Goal: Information Seeking & Learning: Find contact information

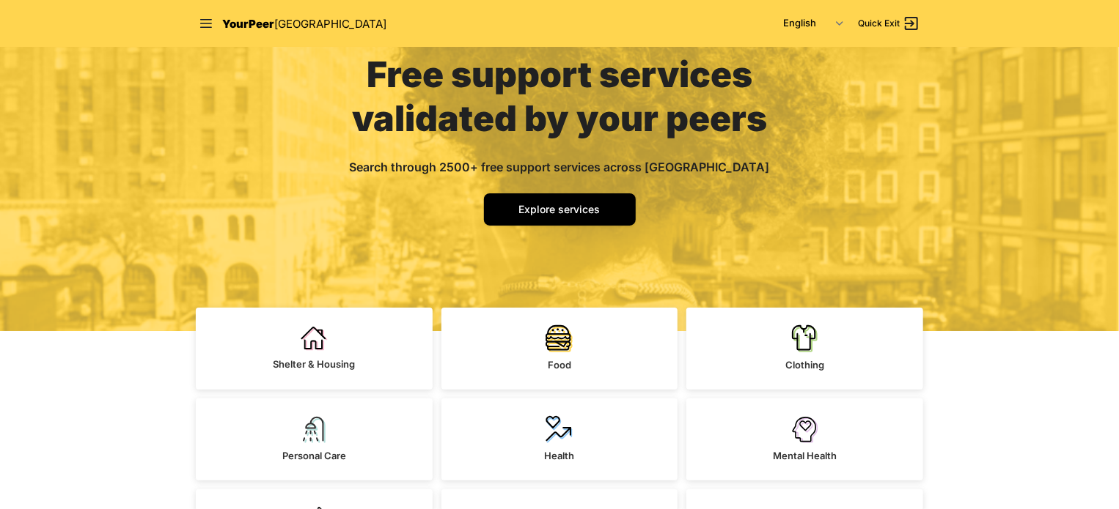
scroll to position [293, 0]
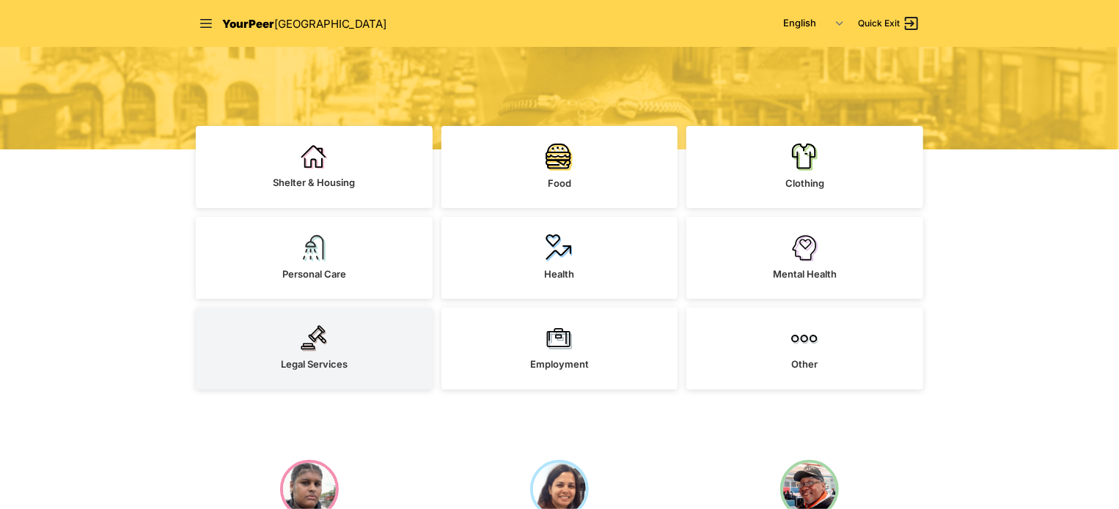
click at [331, 348] on link "Legal Services" at bounding box center [314, 349] width 237 height 82
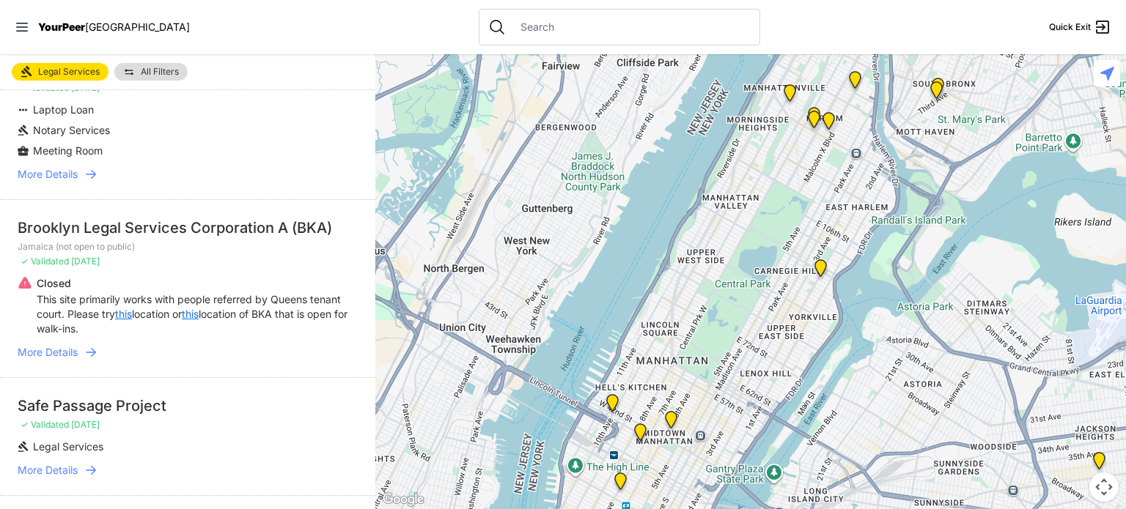
scroll to position [220, 0]
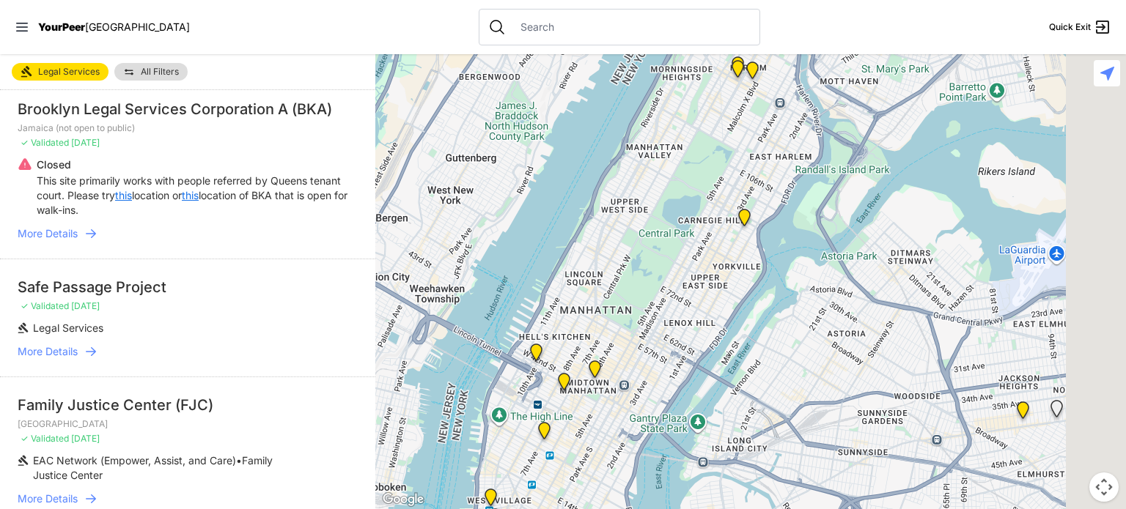
select select "nearby"
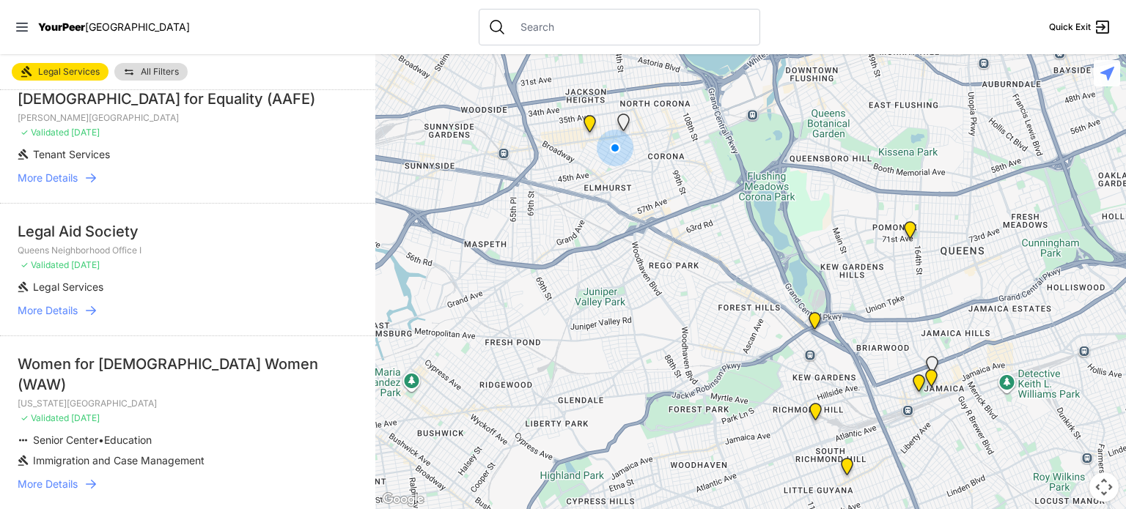
click at [50, 27] on span "YourPeer" at bounding box center [61, 27] width 47 height 12
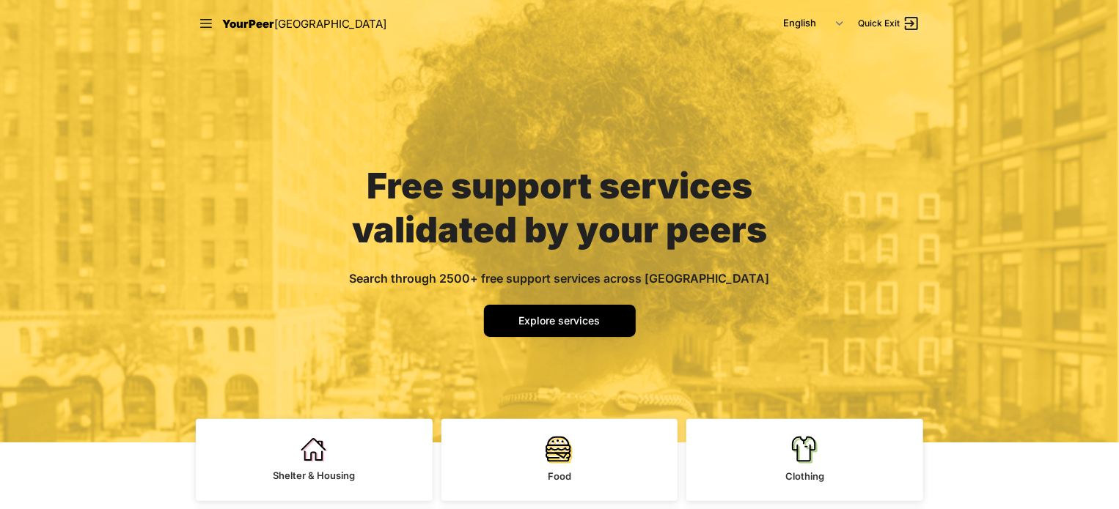
click at [129, 48] on div "Free support services validated by your peers Search through 2500+ free support…" at bounding box center [559, 221] width 1119 height 443
click at [274, 21] on span "[GEOGRAPHIC_DATA]" at bounding box center [330, 24] width 112 height 14
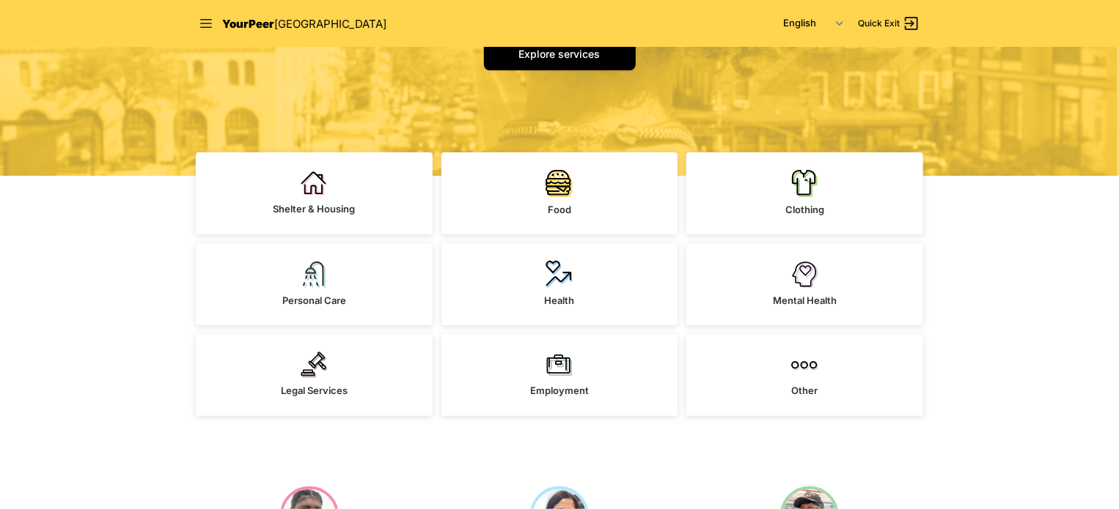
scroll to position [293, 0]
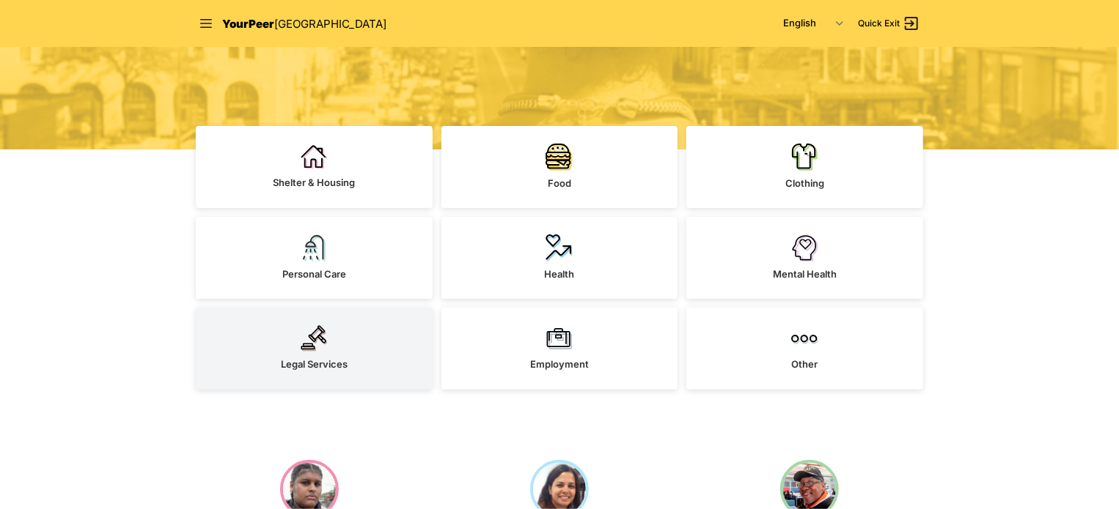
click at [311, 331] on img at bounding box center [314, 338] width 27 height 26
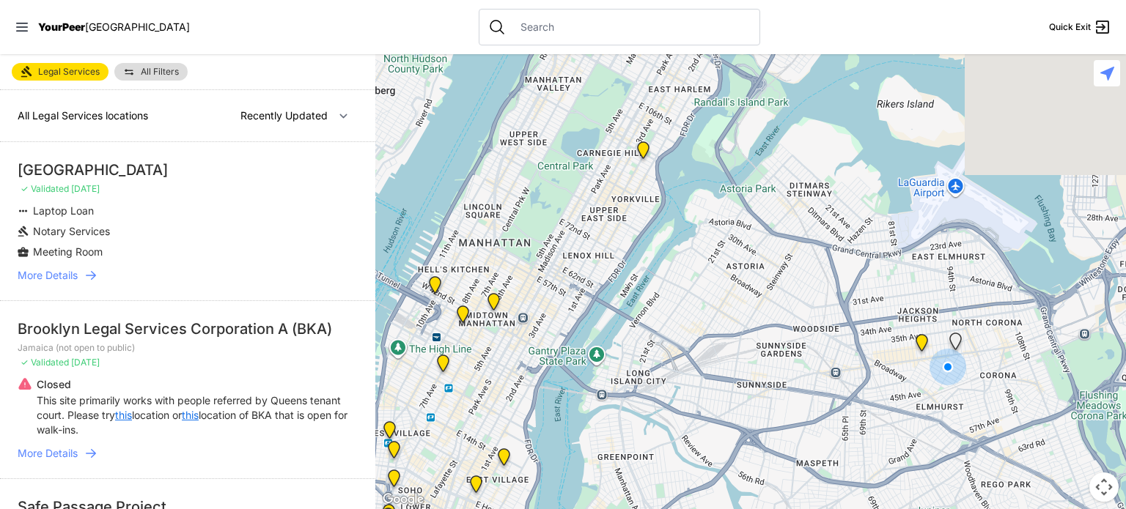
select select "nearby"
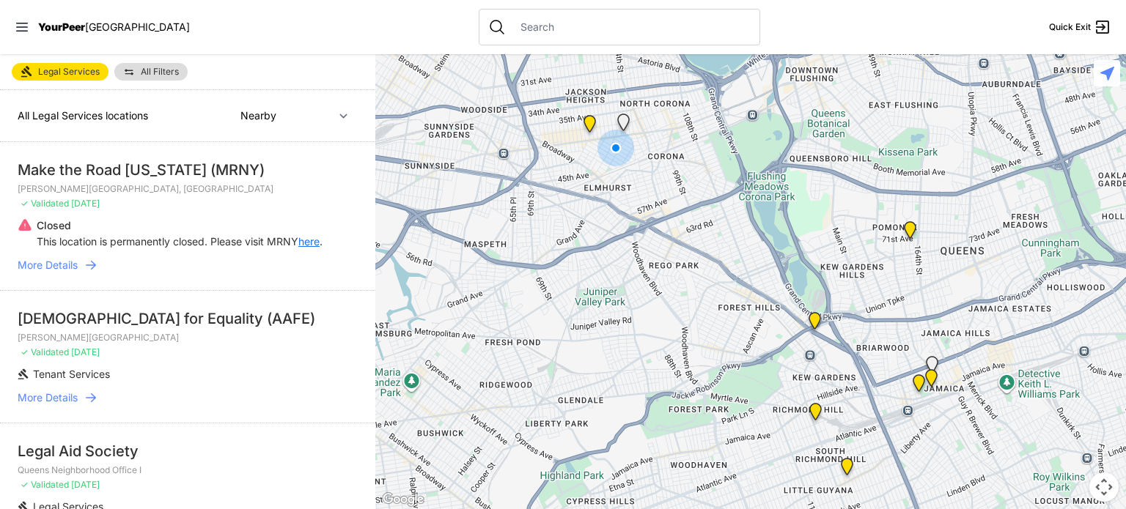
click at [512, 29] on input "text" at bounding box center [631, 27] width 239 height 15
paste input "11419"
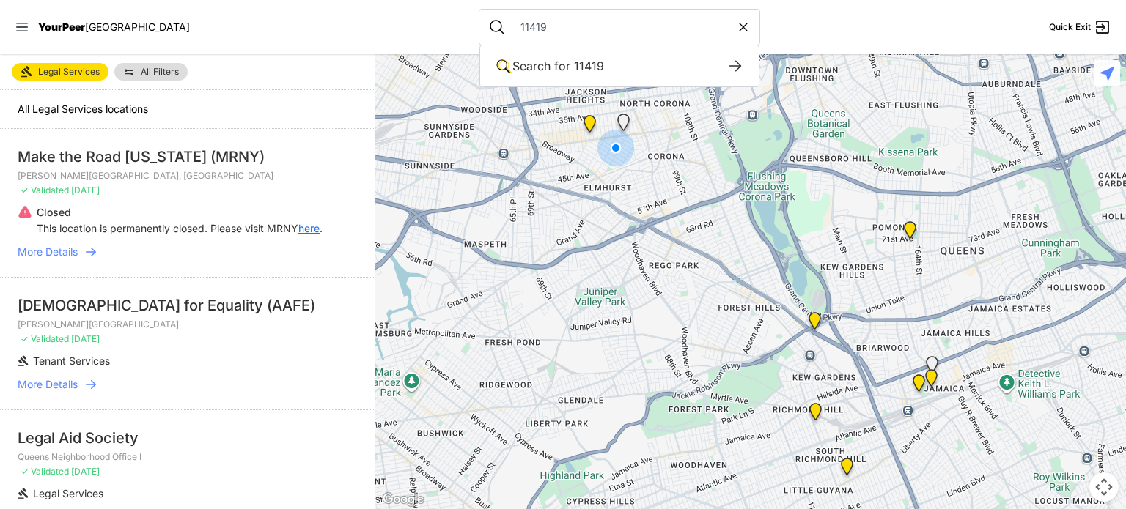
type input "11419"
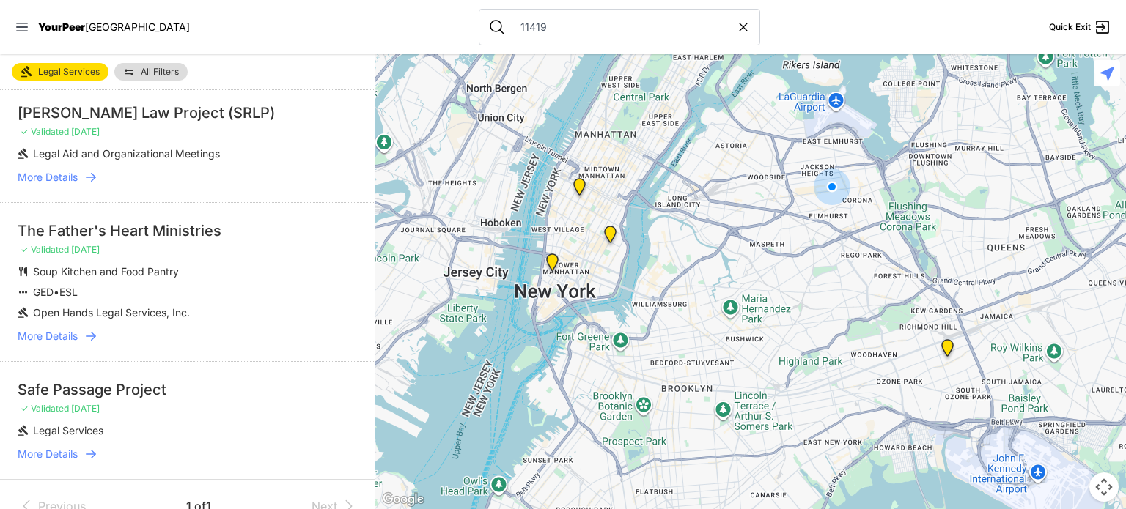
scroll to position [234, 0]
click at [65, 446] on span "More Details" at bounding box center [48, 453] width 60 height 15
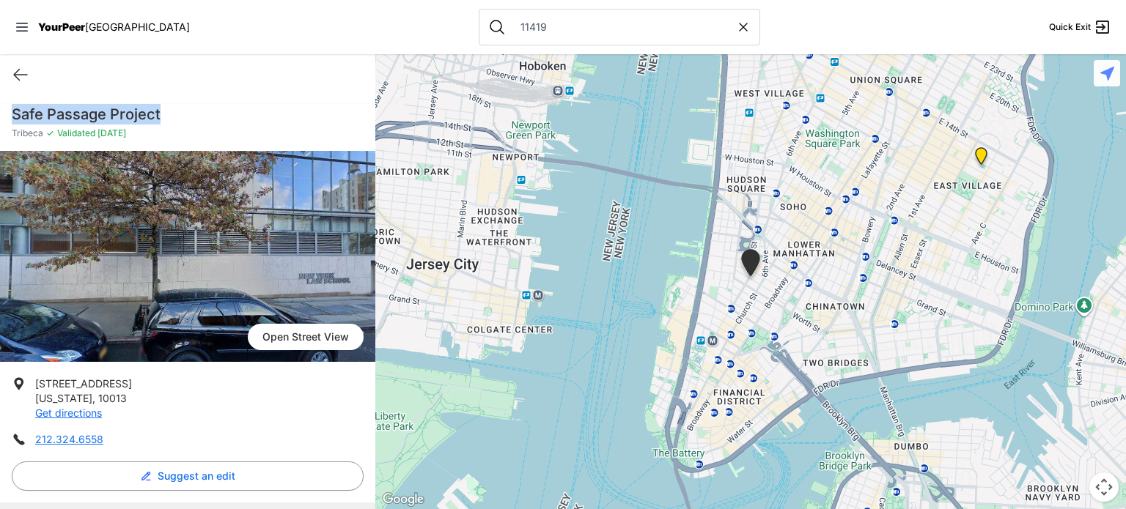
drag, startPoint x: 76, startPoint y: 114, endPoint x: 180, endPoint y: 114, distance: 104.1
click at [180, 114] on div "Safe Passage Project Tribeca ✓ Validated 4 days ago" at bounding box center [187, 127] width 375 height 47
copy h1 "Safe Passage Project"
click at [15, 79] on icon at bounding box center [21, 75] width 18 height 18
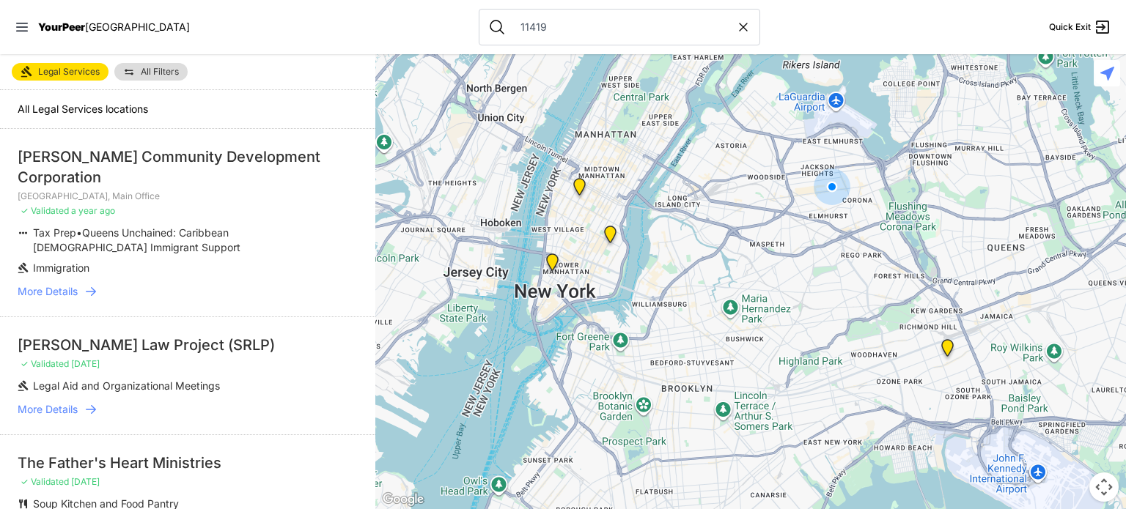
click at [70, 72] on span "Legal Services" at bounding box center [69, 72] width 62 height 12
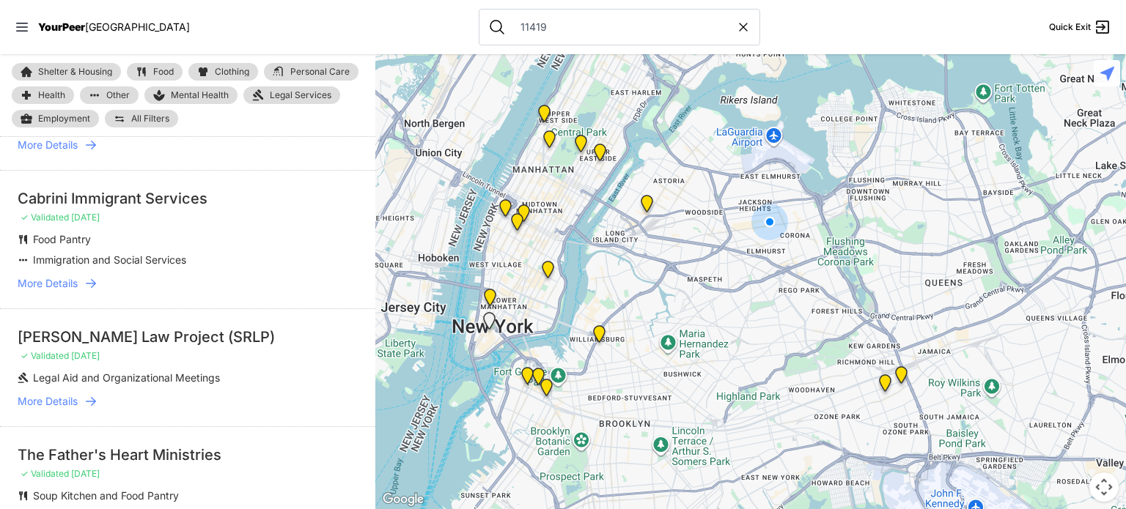
scroll to position [806, 0]
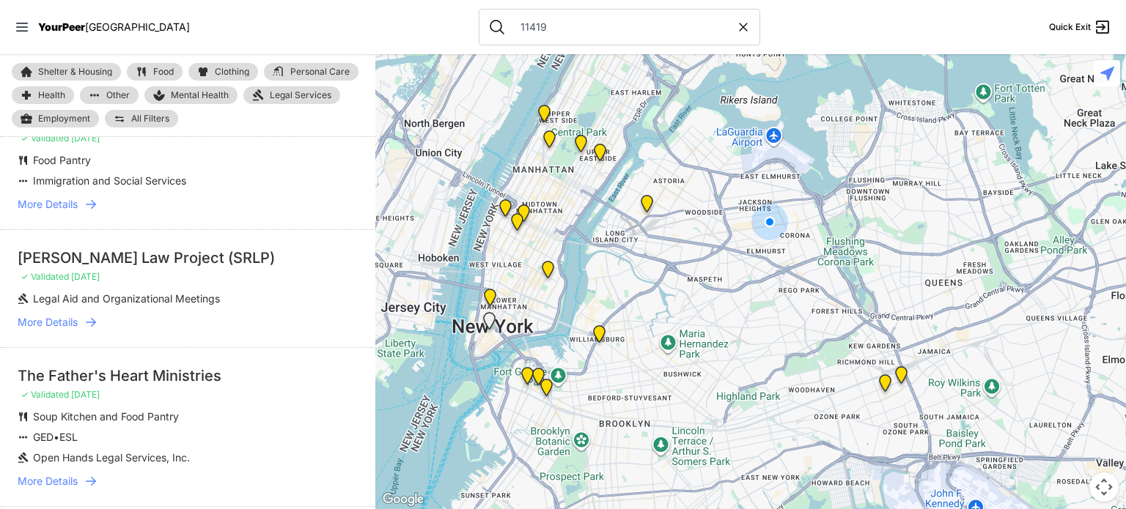
click at [155, 248] on div "[PERSON_NAME] Law Project (SRLP)" at bounding box center [188, 258] width 340 height 21
click at [54, 315] on span "More Details" at bounding box center [48, 322] width 60 height 15
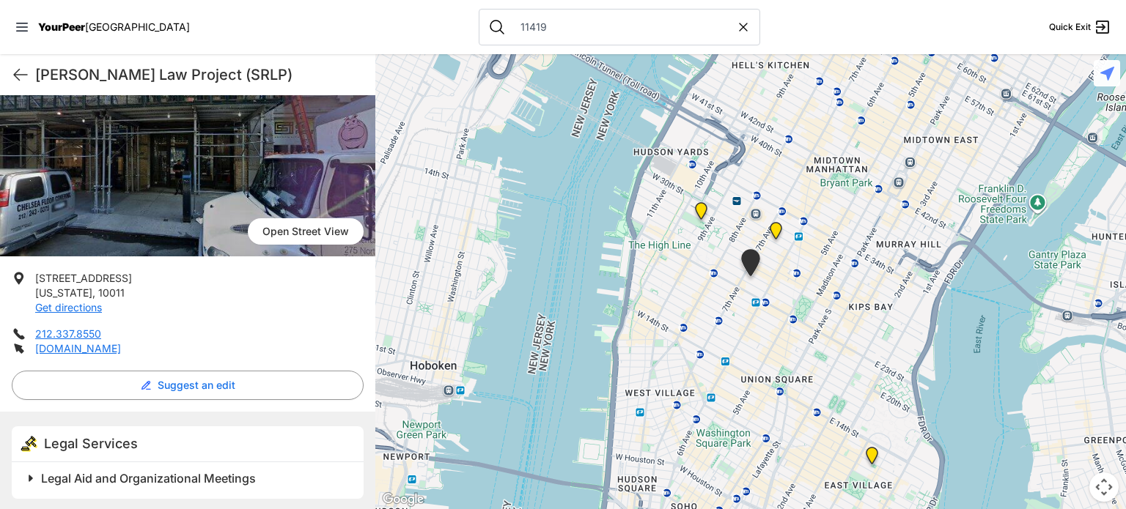
scroll to position [109, 0]
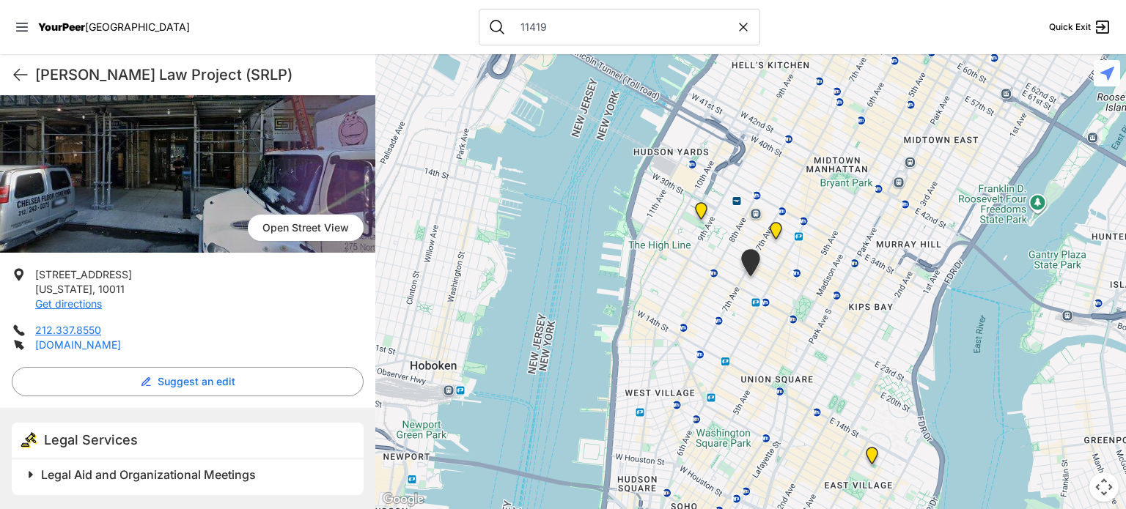
click at [65, 342] on link "srlp.org" at bounding box center [78, 345] width 86 height 12
click at [25, 71] on icon at bounding box center [21, 75] width 18 height 18
click at [44, 29] on span "YourPeer" at bounding box center [61, 27] width 47 height 12
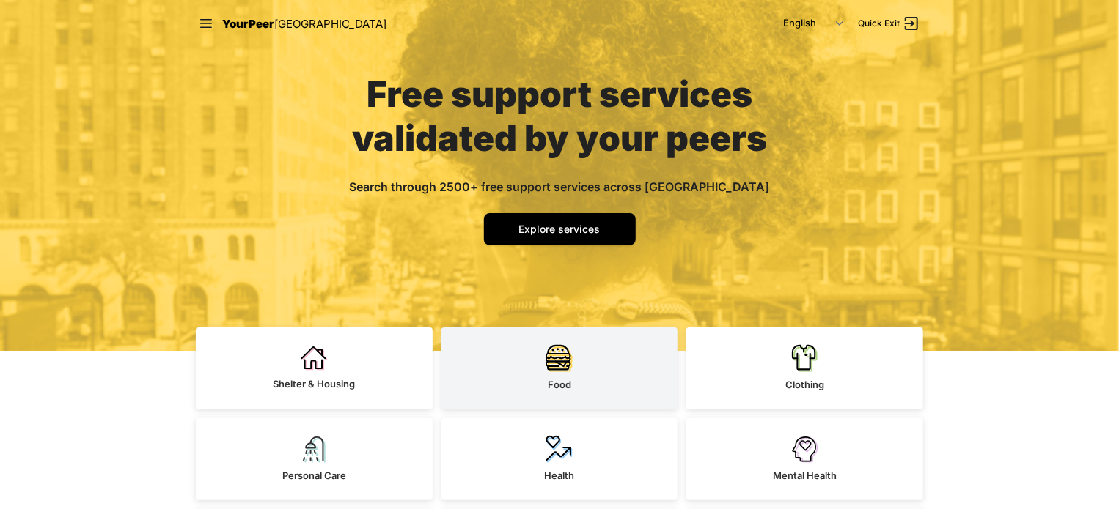
scroll to position [220, 0]
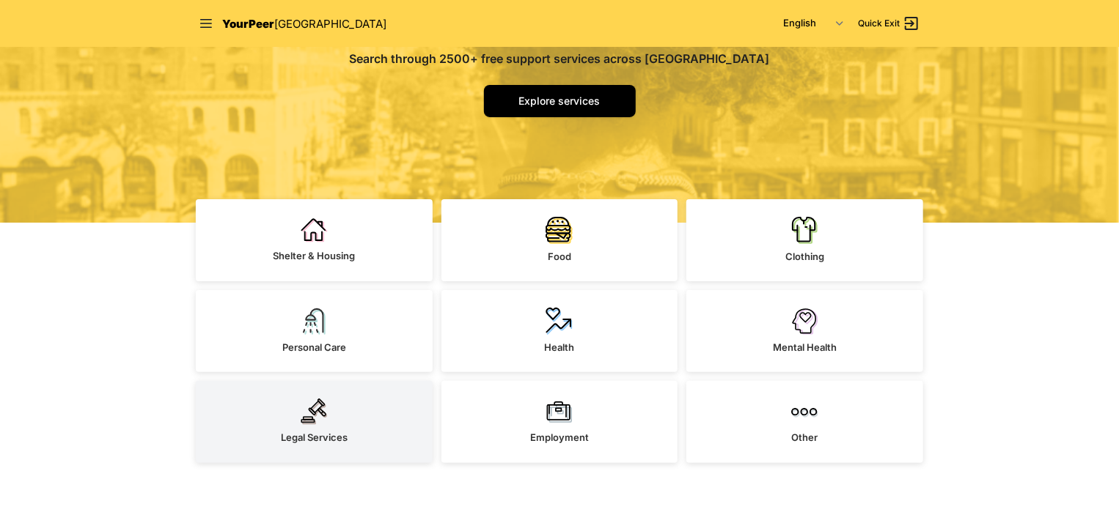
click at [308, 416] on img at bounding box center [314, 412] width 27 height 26
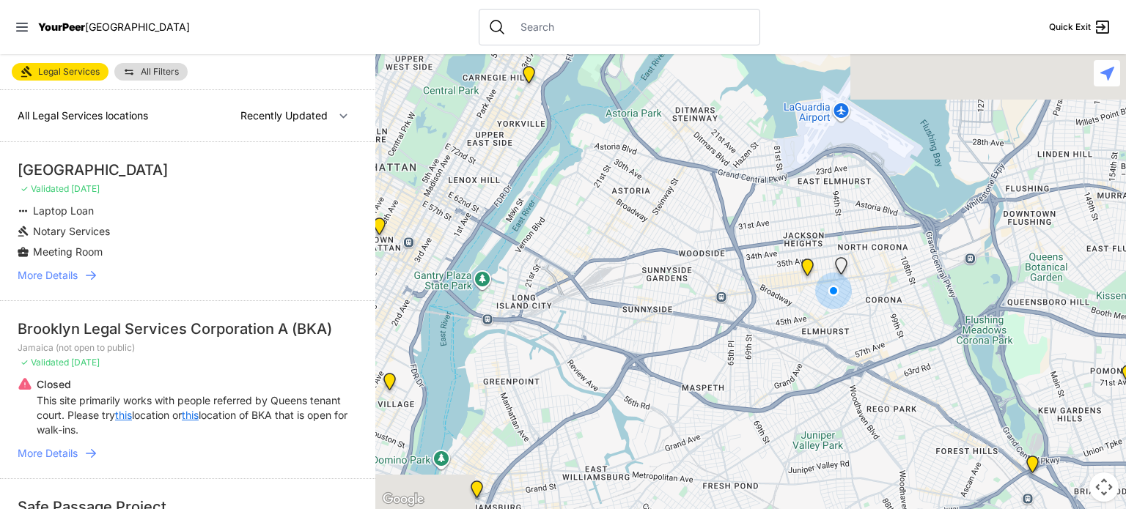
select select "nearby"
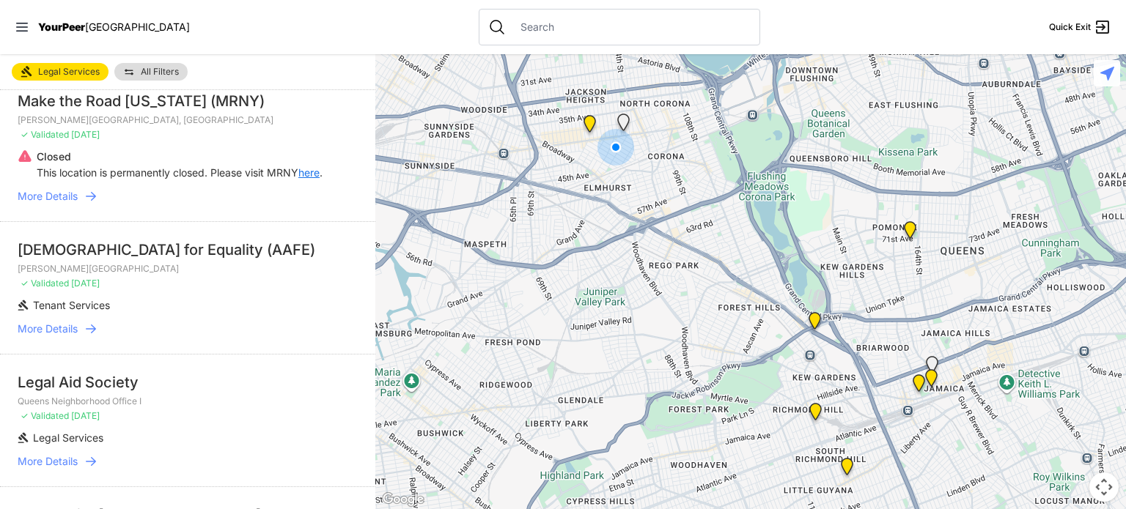
scroll to position [147, 0]
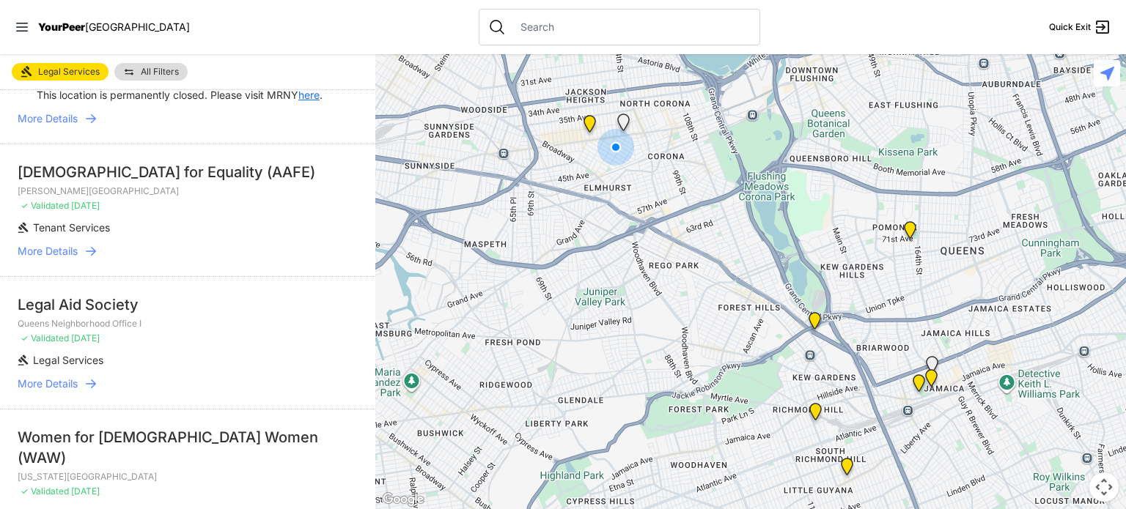
click at [68, 383] on span "More Details" at bounding box center [48, 384] width 60 height 15
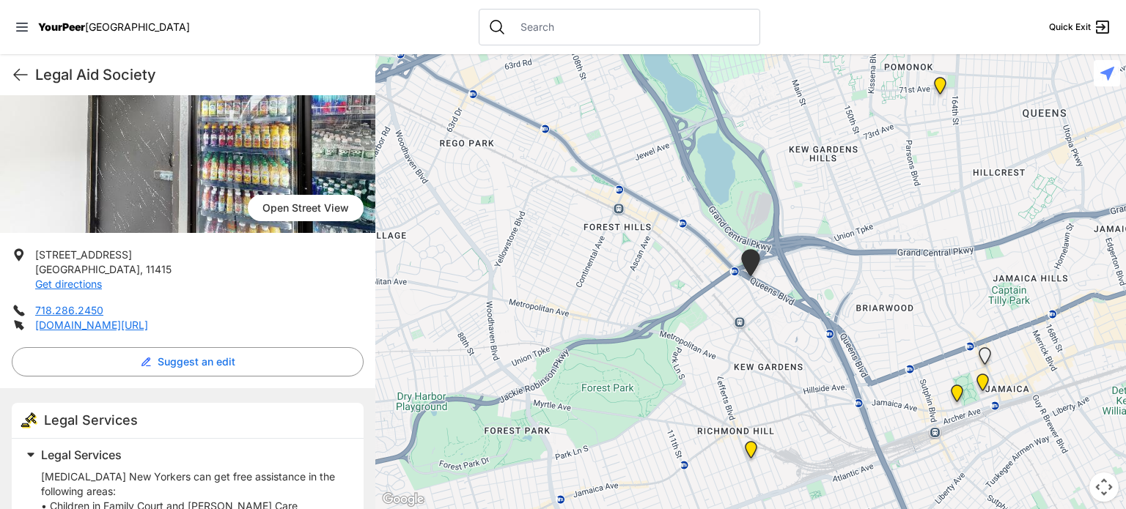
scroll to position [147, 0]
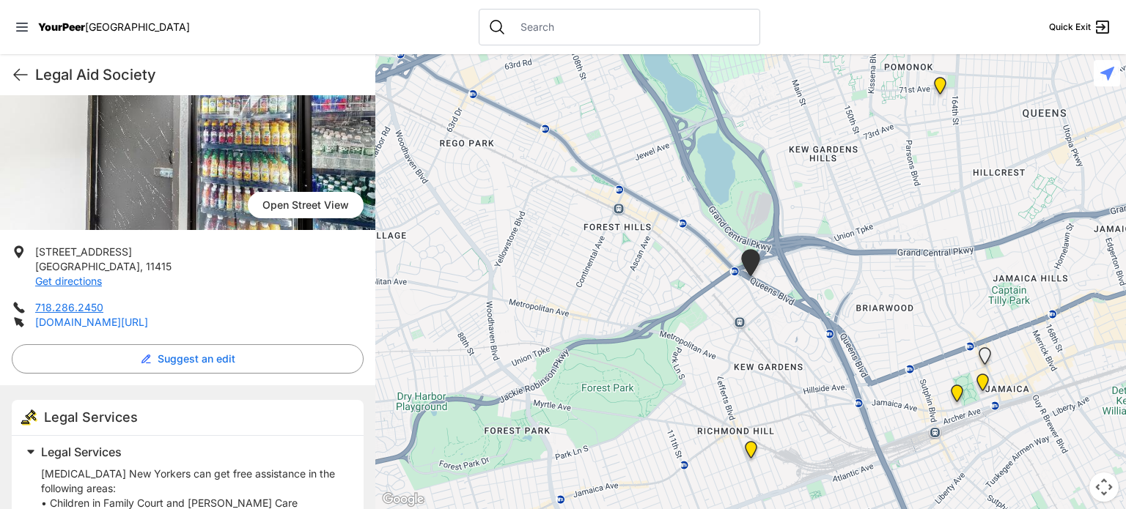
click at [86, 328] on link "legalaidnyc.org/get-help/government-benefits/what-you-need-to-know-about-cash-a…" at bounding box center [91, 322] width 113 height 12
